Goal: Communication & Community: Participate in discussion

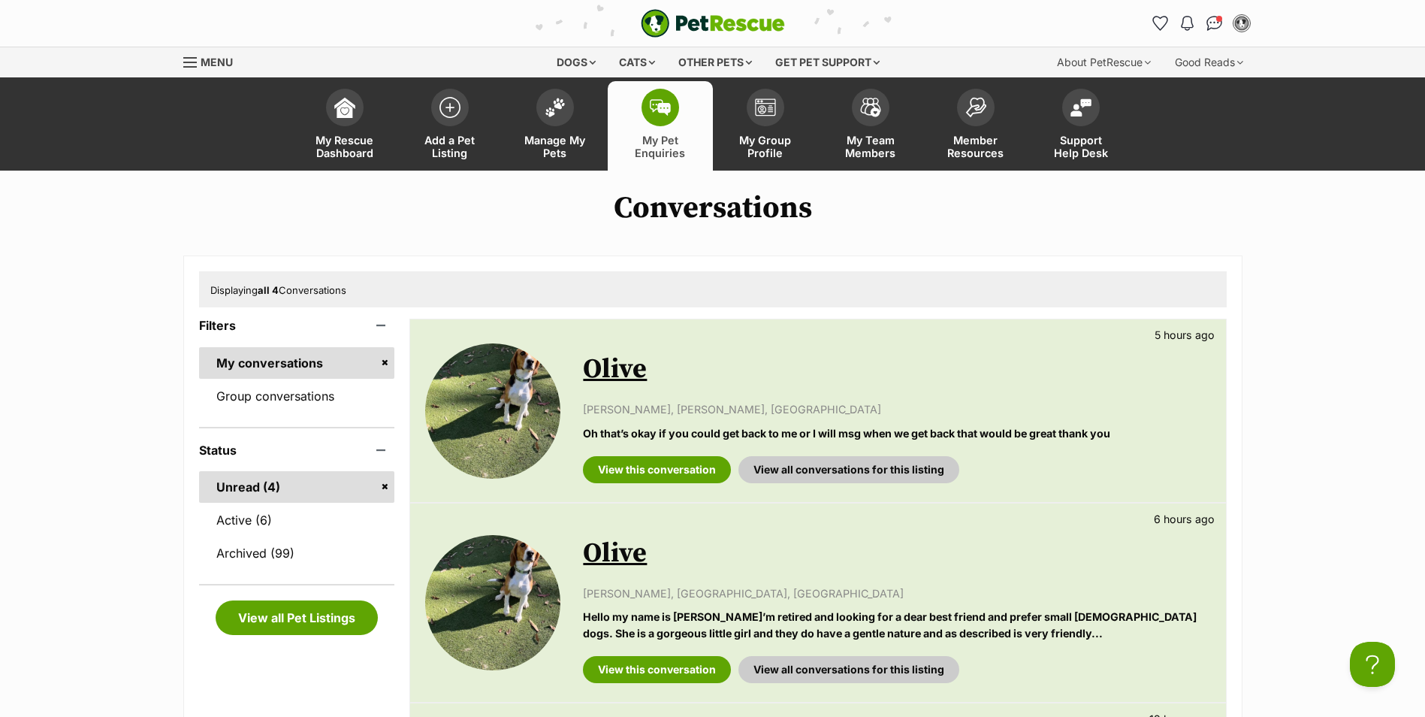
click at [601, 373] on link "Olive" at bounding box center [615, 369] width 64 height 34
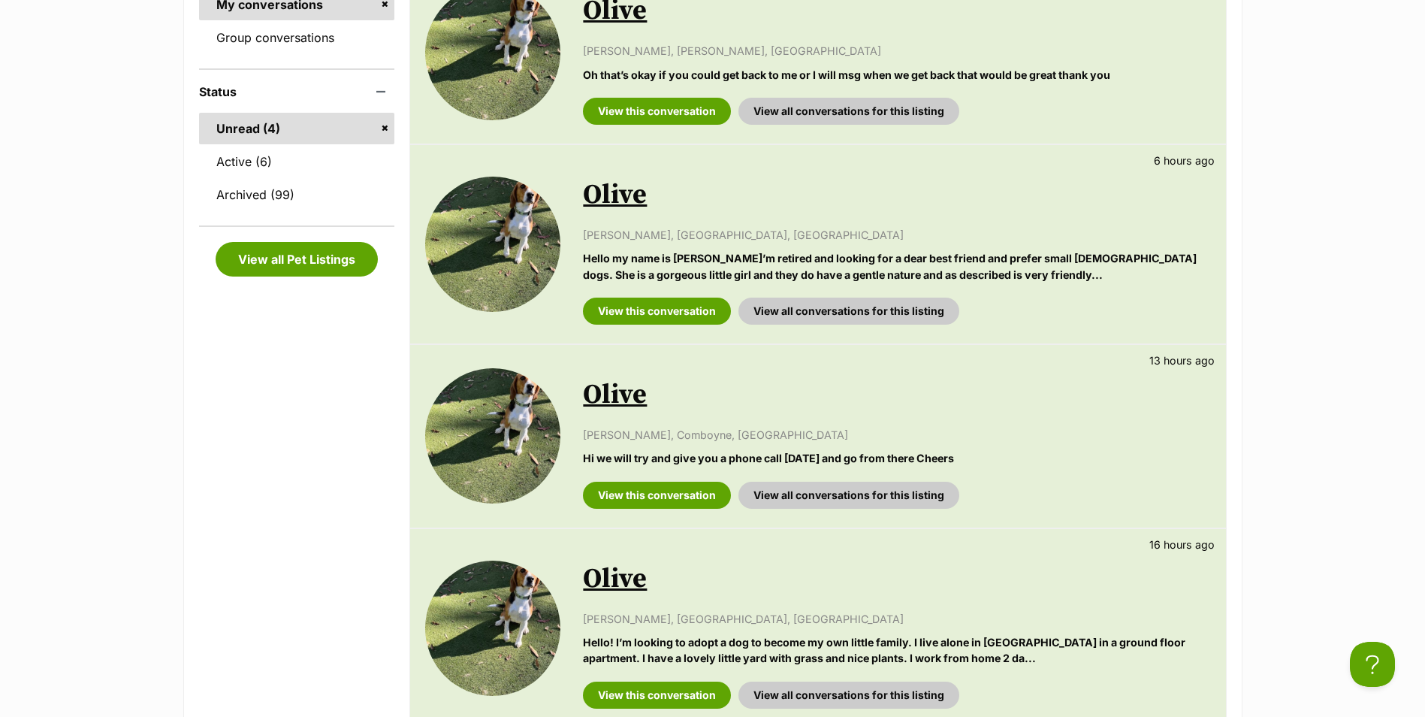
scroll to position [526, 0]
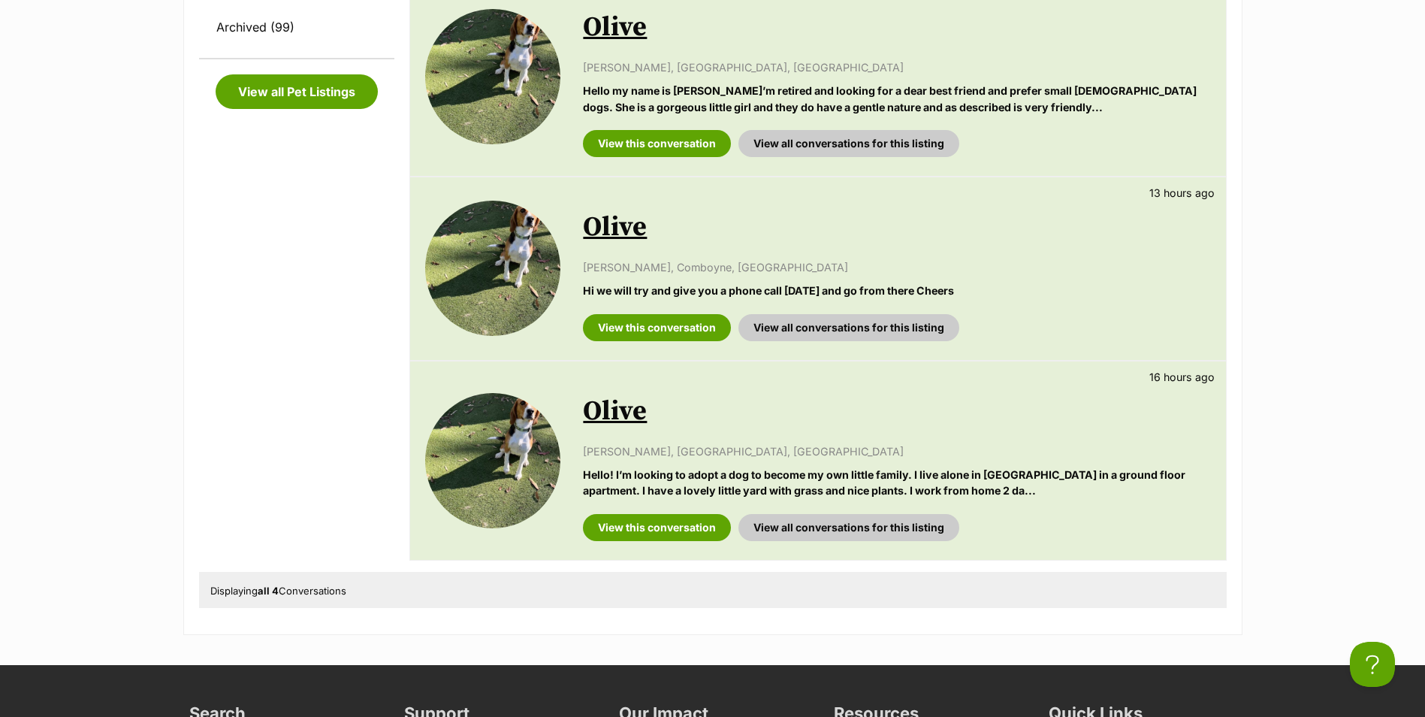
click at [617, 240] on link "Olive" at bounding box center [615, 227] width 64 height 34
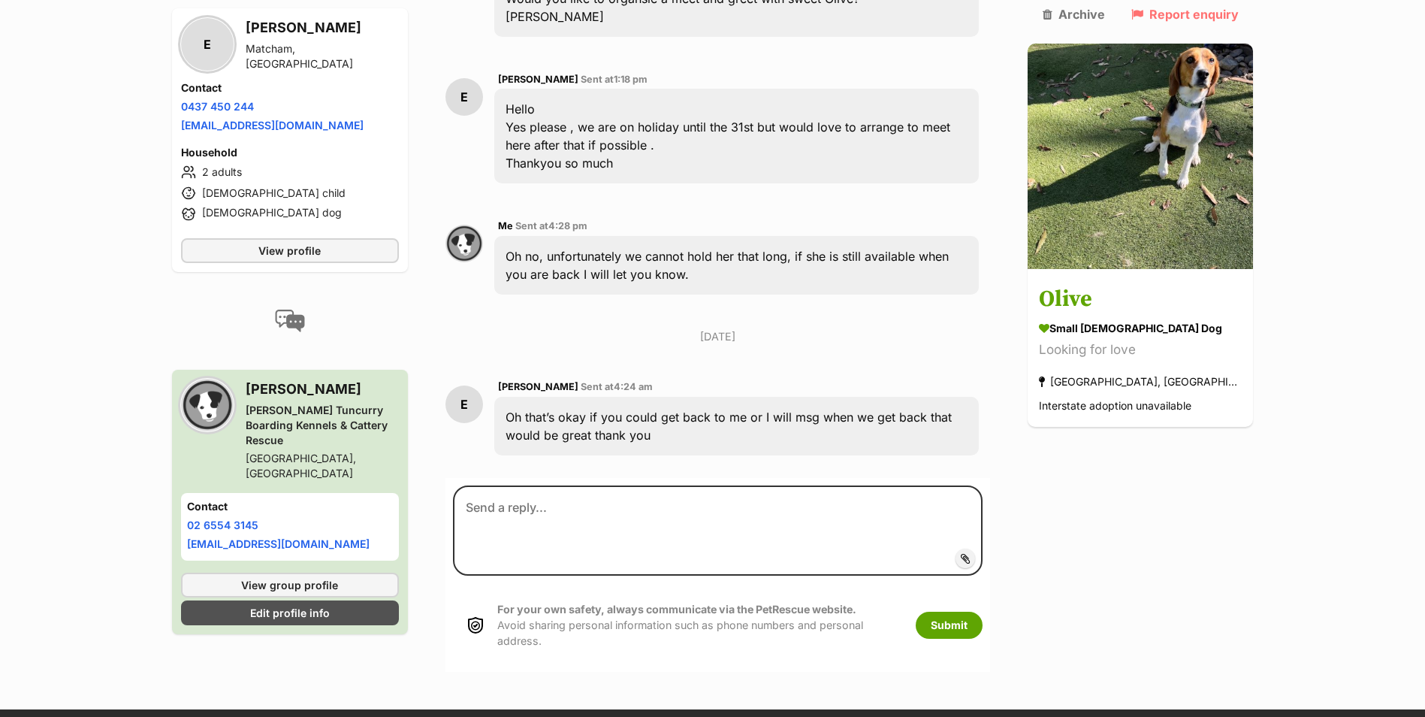
scroll to position [704, 0]
